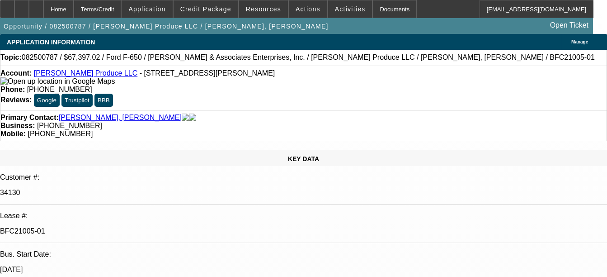
select select "0"
select select "6"
select select "0"
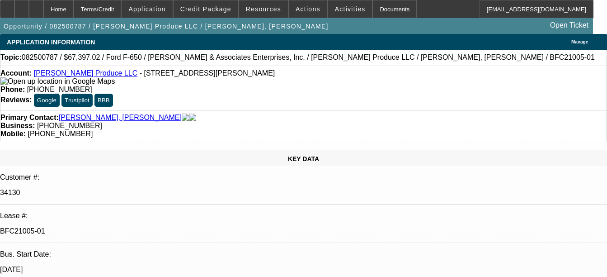
select select "0"
select select "6"
select select "0"
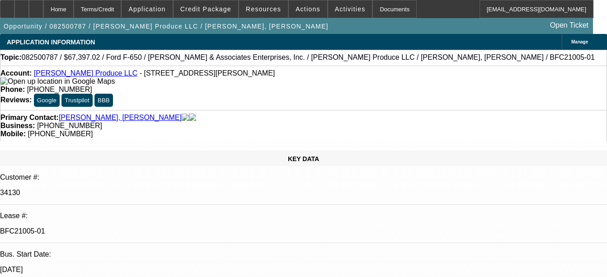
select select "0"
select select "6"
select select "0"
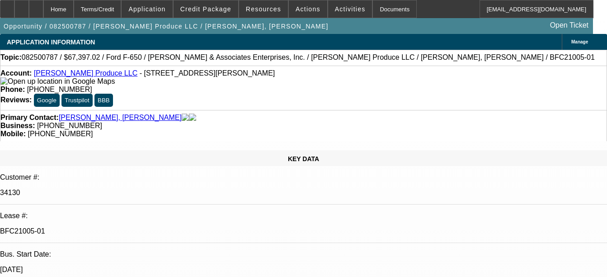
select select "6"
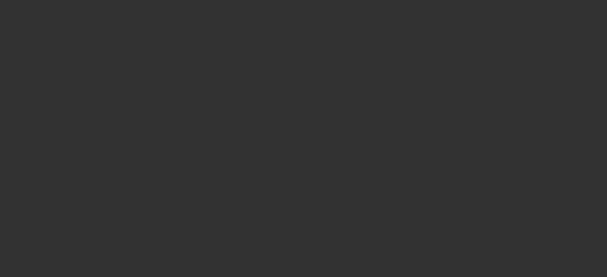
click at [405, 167] on div at bounding box center [303, 138] width 607 height 277
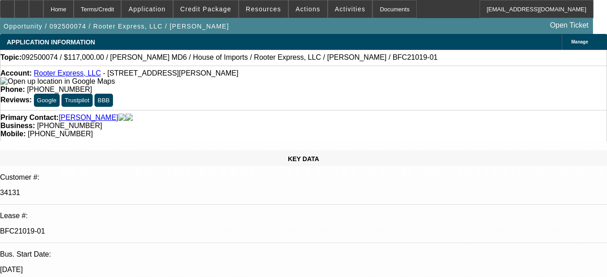
select select "0"
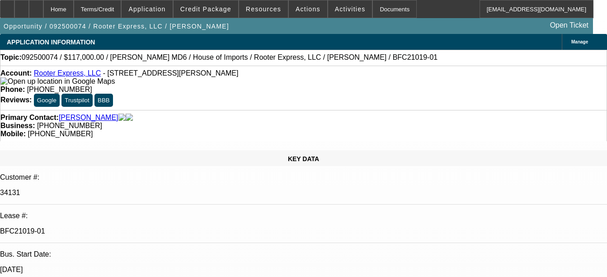
select select "0"
select select "0.1"
select select "0"
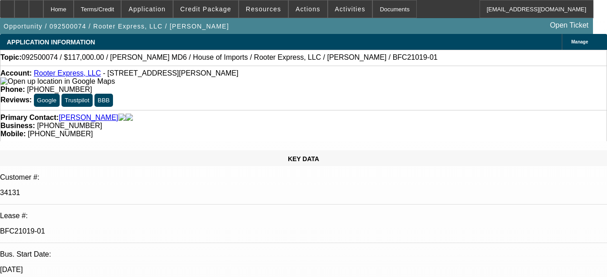
select select "0"
select select "1"
select select "2"
select select "6"
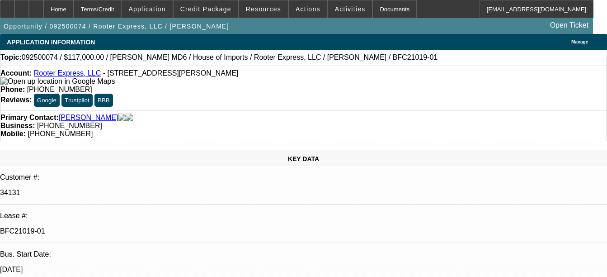
select select "1"
select select "2"
select select "6"
select select "1"
select select "2"
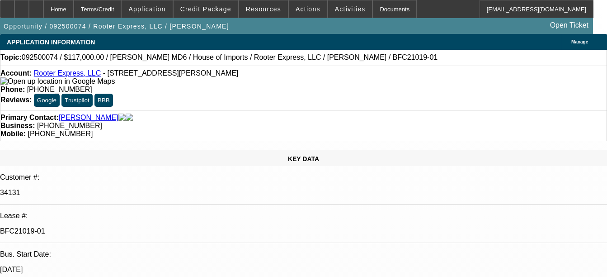
select select "6"
select select "1"
select select "3"
select select "6"
click at [373, 15] on div "Documents" at bounding box center [394, 9] width 44 height 18
